Goal: Use online tool/utility: Utilize a website feature to perform a specific function

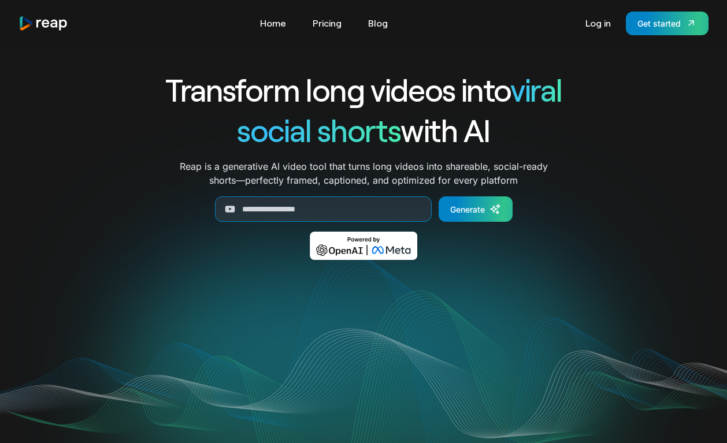
click at [347, 211] on input "Generate Form" at bounding box center [323, 208] width 217 height 25
click at [608, 7] on div "Tools Link Five Link Six Link Seven Business Link Five Link Six Link Seven Home…" at bounding box center [363, 23] width 727 height 46
click at [600, 23] on link "Log in" at bounding box center [597, 23] width 37 height 18
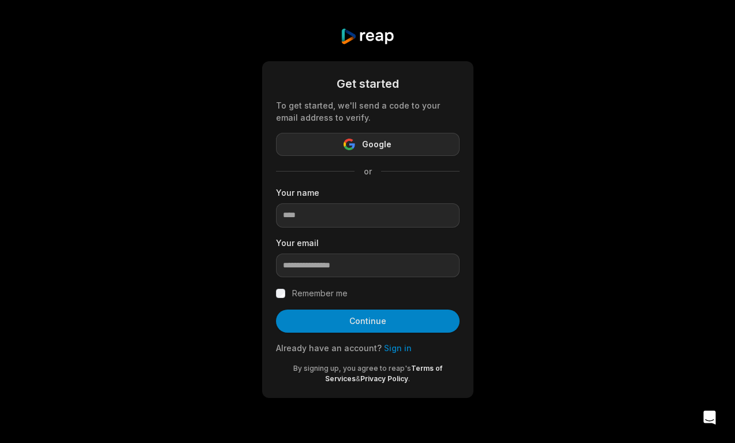
click at [431, 149] on button "Google" at bounding box center [368, 144] width 184 height 23
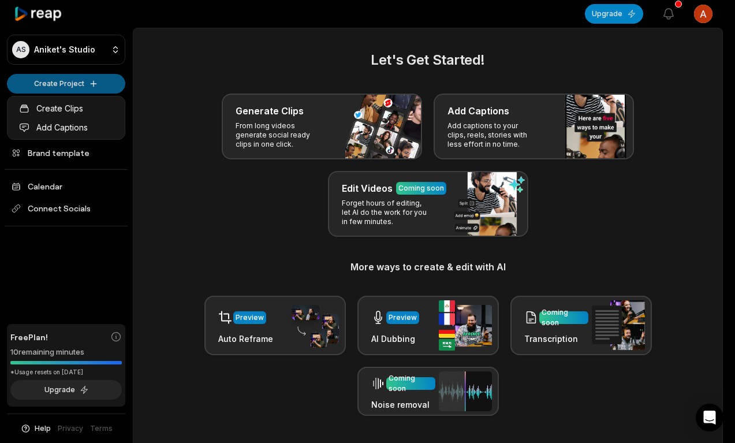
click at [92, 92] on html "AS Aniket's Studio Create Project Home Projects Brand template Calendar Connect…" at bounding box center [367, 221] width 735 height 443
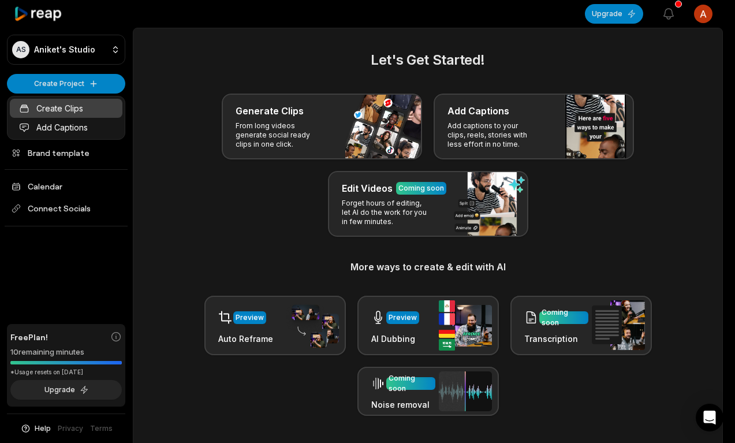
click at [79, 113] on link "Create Clips" at bounding box center [66, 108] width 113 height 19
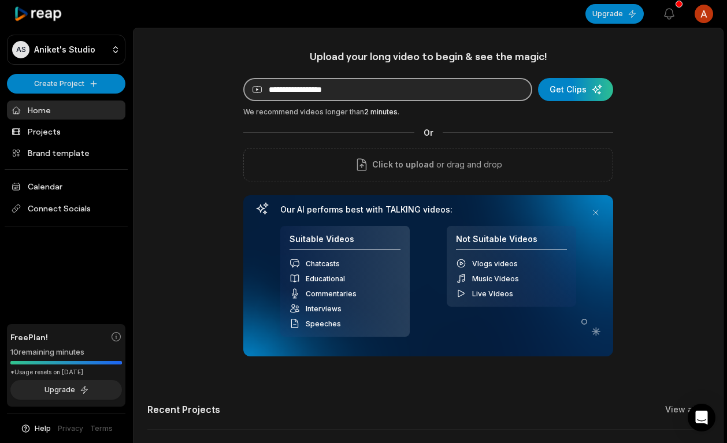
click at [382, 91] on input at bounding box center [387, 89] width 289 height 23
paste input "**********"
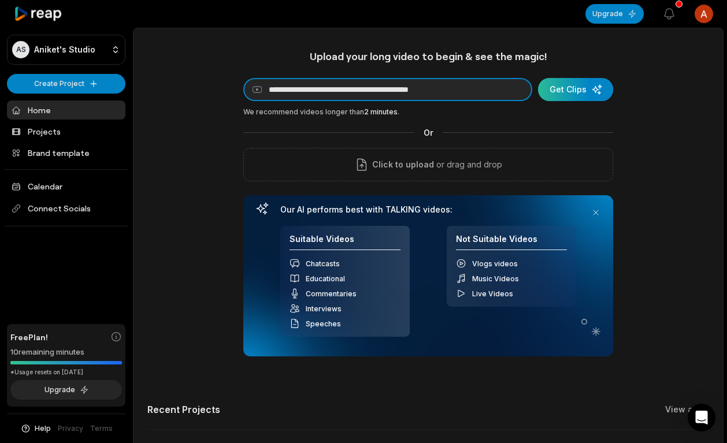
type input "**********"
click at [575, 101] on div "submit" at bounding box center [575, 89] width 75 height 23
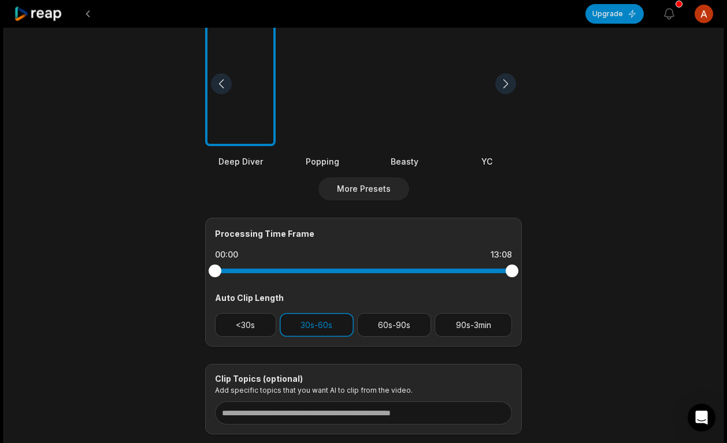
scroll to position [324, 0]
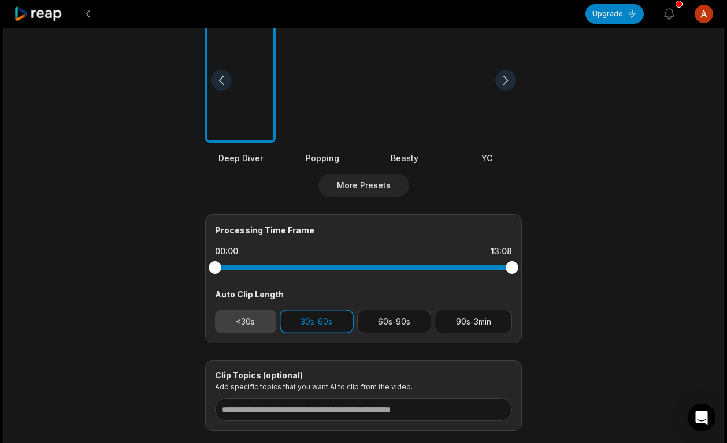
click at [257, 313] on button "<30s" at bounding box center [245, 322] width 61 height 24
click at [321, 322] on button "30s-60s" at bounding box center [317, 322] width 74 height 24
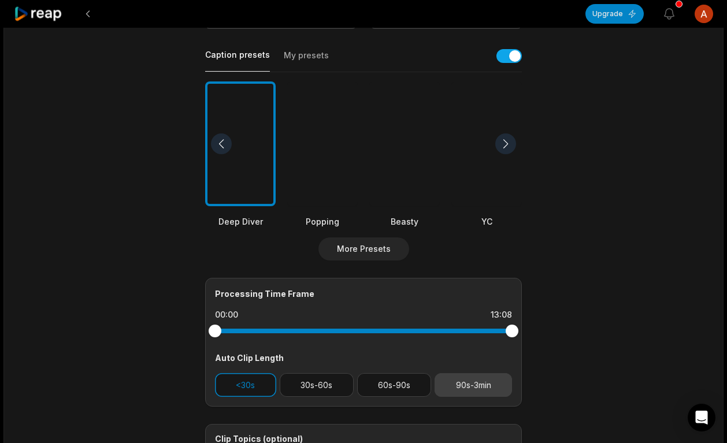
scroll to position [259, 0]
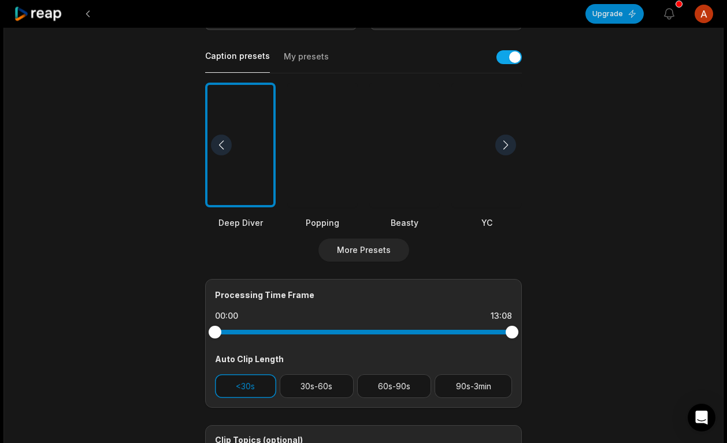
click at [378, 151] on div at bounding box center [404, 145] width 70 height 125
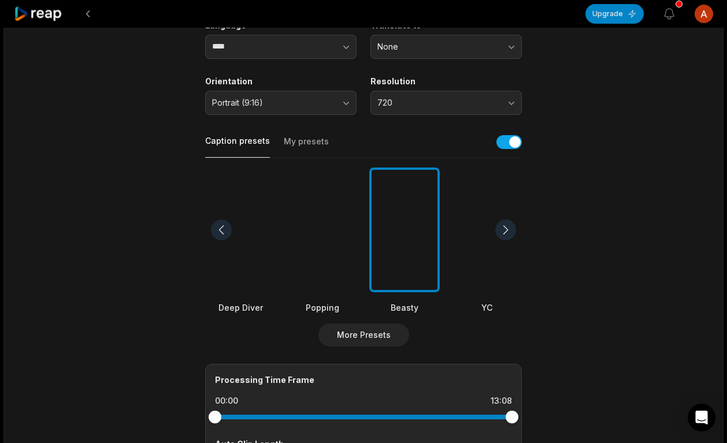
scroll to position [174, 0]
click at [322, 229] on div at bounding box center [322, 229] width 70 height 125
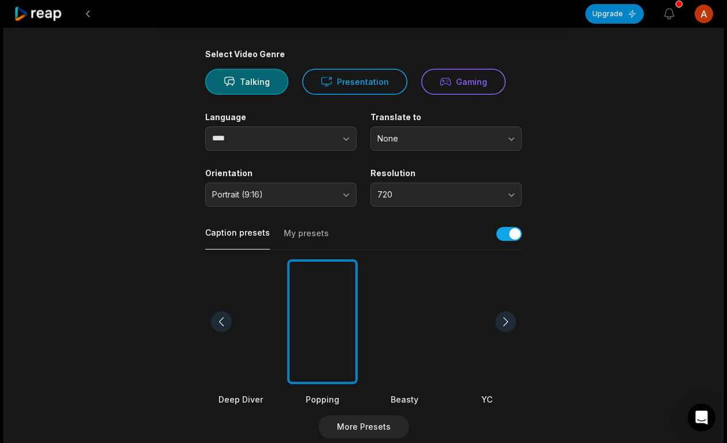
scroll to position [0, 0]
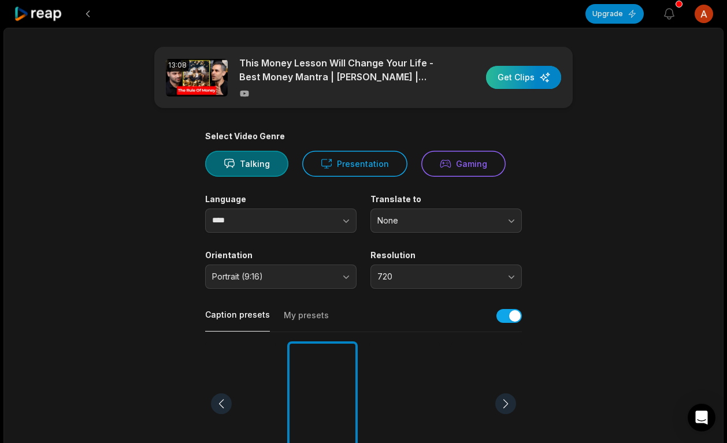
click at [527, 74] on div "button" at bounding box center [523, 77] width 75 height 23
click at [521, 73] on div "button" at bounding box center [523, 77] width 75 height 23
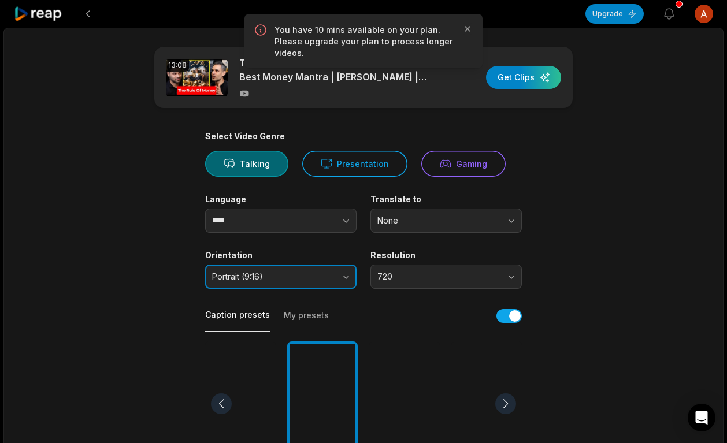
click at [336, 280] on button "Portrait (9:16)" at bounding box center [280, 277] width 151 height 24
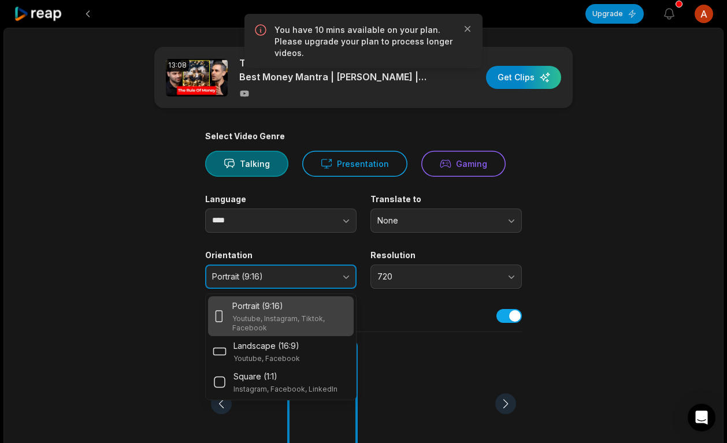
click at [336, 280] on button "Portrait (9:16)" at bounding box center [280, 277] width 151 height 24
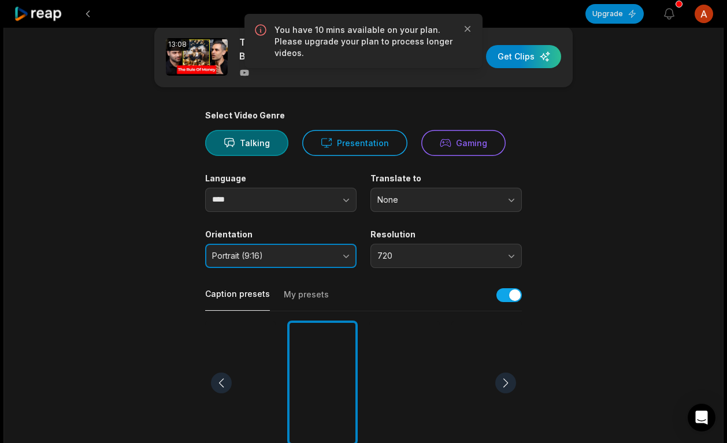
scroll to position [21, 0]
